Goal: Task Accomplishment & Management: Complete application form

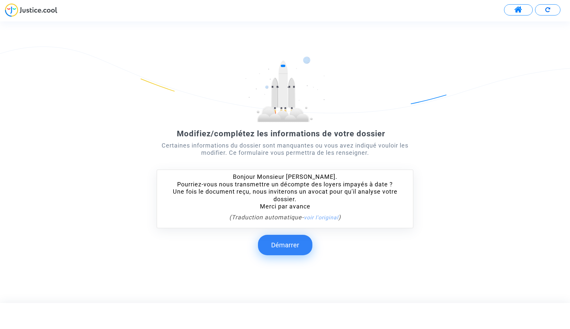
click at [288, 246] on button "Démarrer" at bounding box center [285, 245] width 54 height 20
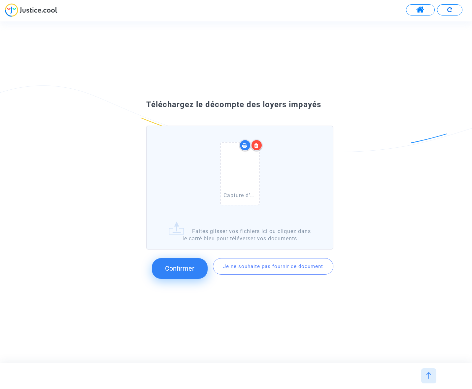
click at [180, 268] on span "Confirmer" at bounding box center [179, 268] width 29 height 8
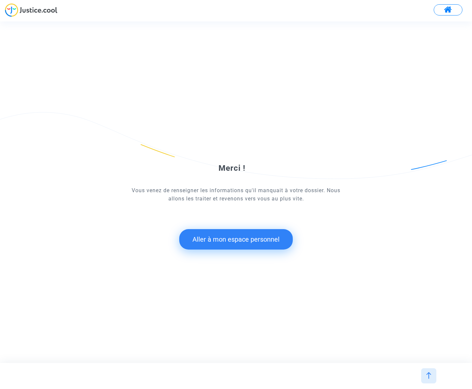
click at [224, 239] on button "Aller à mon espace personnel" at bounding box center [235, 239] width 113 height 20
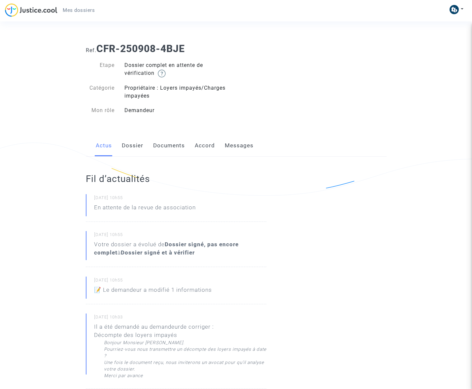
scroll to position [-2, 0]
